Goal: Book appointment/travel/reservation

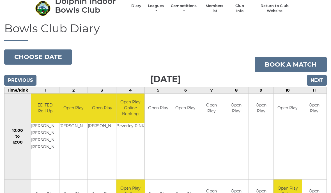
scroll to position [26, 0]
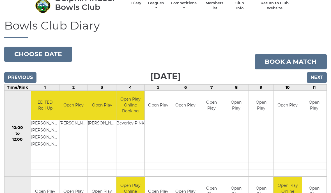
click at [319, 73] on input "Next" at bounding box center [317, 77] width 20 height 11
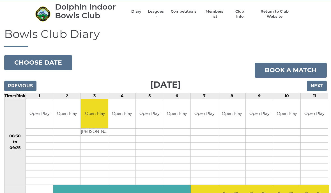
scroll to position [25, 0]
click at [317, 81] on input "Next" at bounding box center [317, 86] width 20 height 11
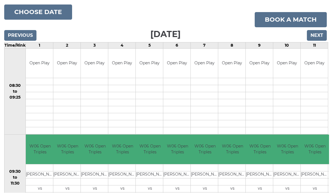
click at [318, 30] on input "Next" at bounding box center [317, 35] width 20 height 11
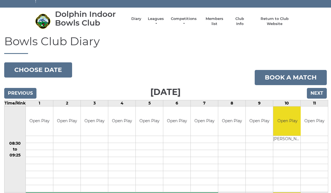
scroll to position [18, 0]
click at [315, 88] on input "Next" at bounding box center [317, 93] width 20 height 11
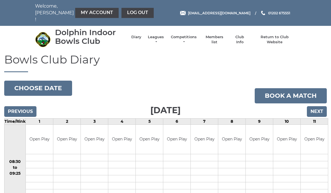
click at [15, 106] on input "Previous" at bounding box center [20, 111] width 32 height 11
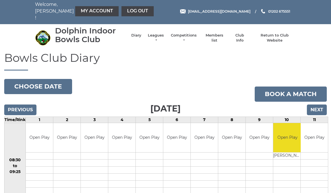
scroll to position [1, 0]
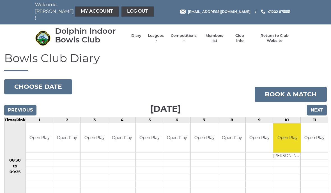
click at [321, 105] on input "Next" at bounding box center [317, 110] width 20 height 11
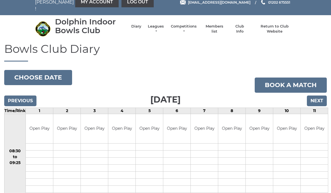
click at [319, 96] on input "Next" at bounding box center [317, 101] width 20 height 11
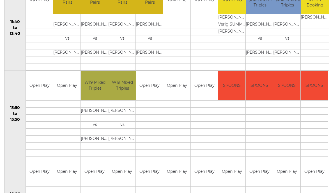
scroll to position [312, 0]
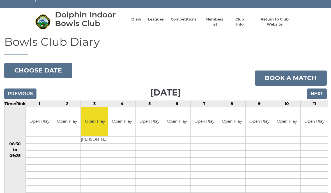
click at [319, 89] on input "Next" at bounding box center [317, 94] width 20 height 11
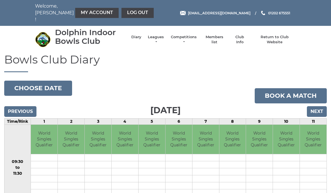
click at [316, 106] on input "Next" at bounding box center [317, 111] width 20 height 11
click at [318, 106] on input "Next" at bounding box center [317, 111] width 20 height 11
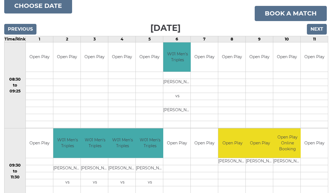
scroll to position [82, 0]
